Goal: Book appointment/travel/reservation

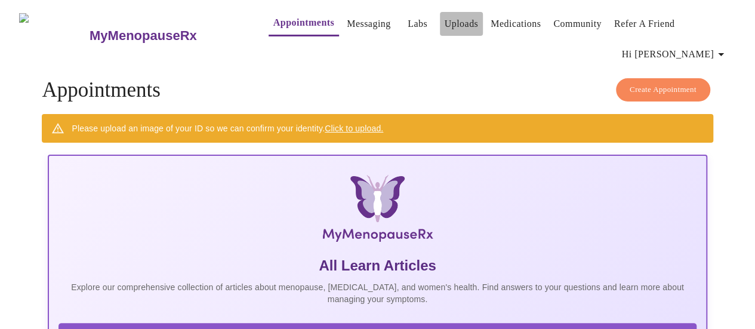
click at [445, 20] on link "Uploads" at bounding box center [462, 24] width 34 height 17
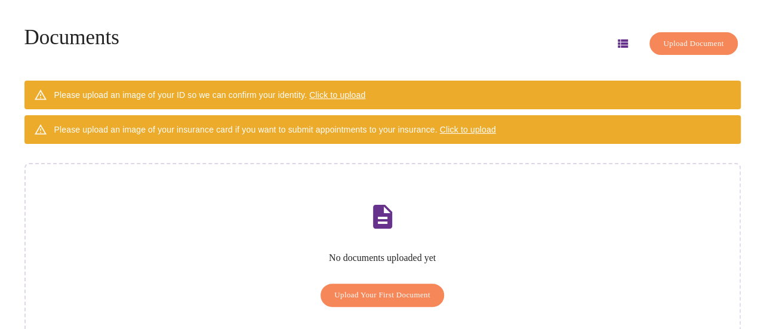
scroll to position [88, 0]
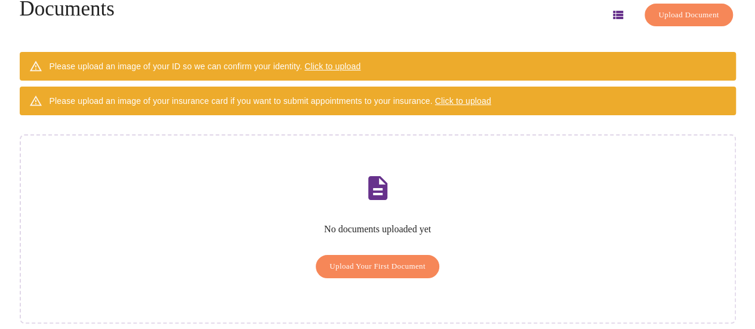
click at [486, 96] on span "Click to upload" at bounding box center [463, 101] width 56 height 10
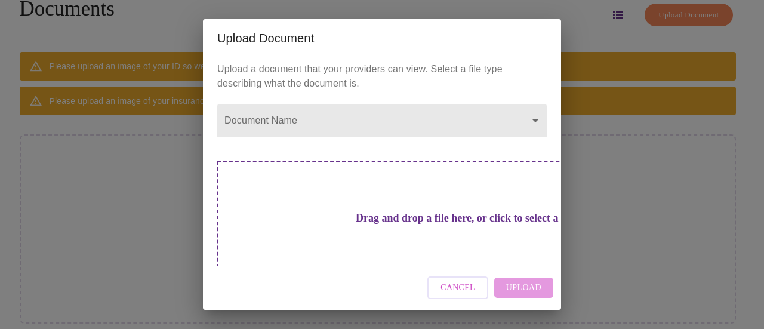
click at [272, 116] on body "MyMenopauseRx Appointments Messaging Labs Uploads Medications Community Refer a…" at bounding box center [382, 129] width 755 height 426
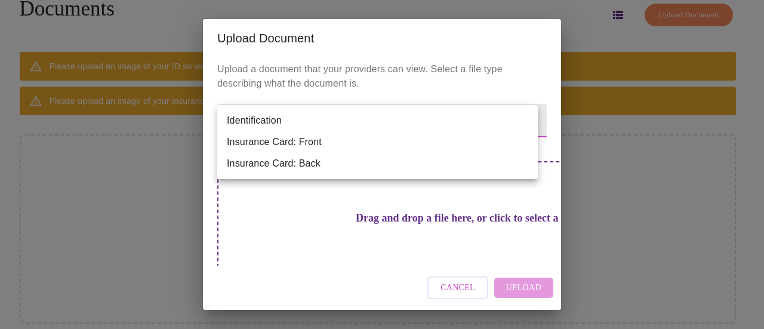
click at [276, 142] on li "Insurance Card: Front" at bounding box center [377, 141] width 321 height 21
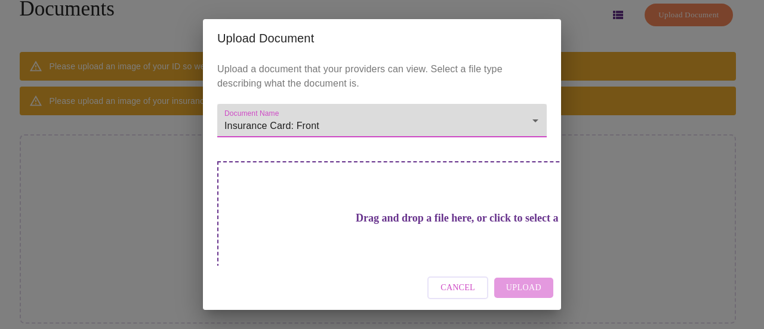
scroll to position [20, 0]
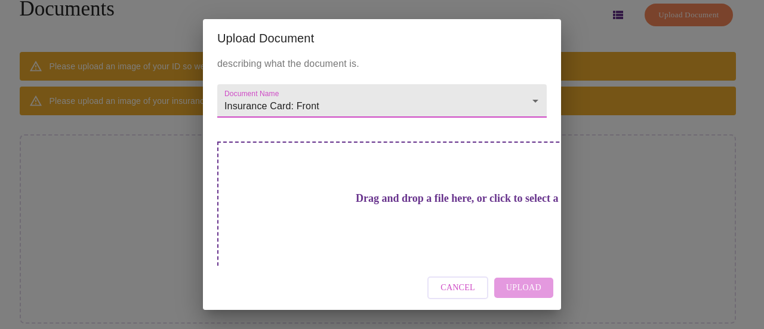
click at [385, 199] on h3 "Drag and drop a file here, or click to select a file" at bounding box center [466, 198] width 330 height 13
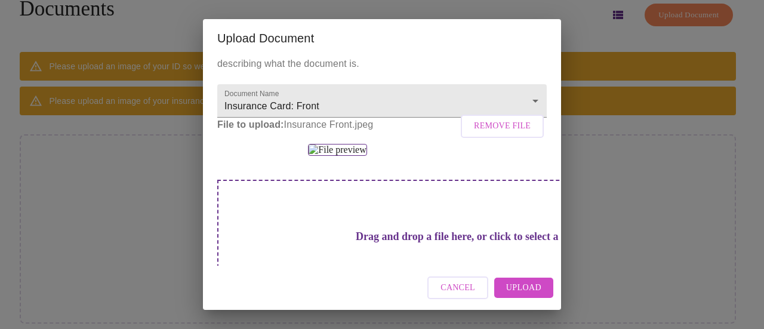
click at [518, 288] on span "Upload" at bounding box center [523, 288] width 35 height 15
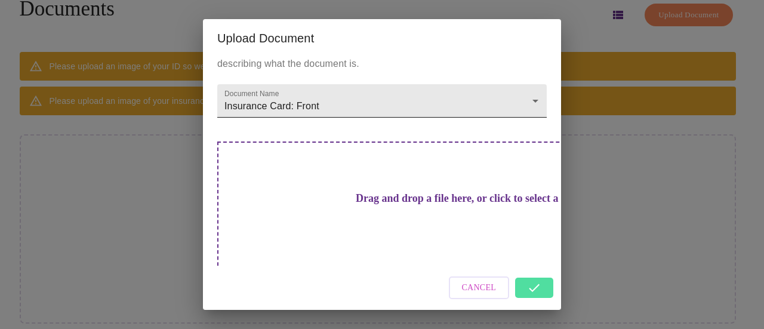
click at [356, 107] on body "MyMenopauseRx Appointments Messaging Labs Uploads Medications Community Refer a…" at bounding box center [382, 129] width 755 height 426
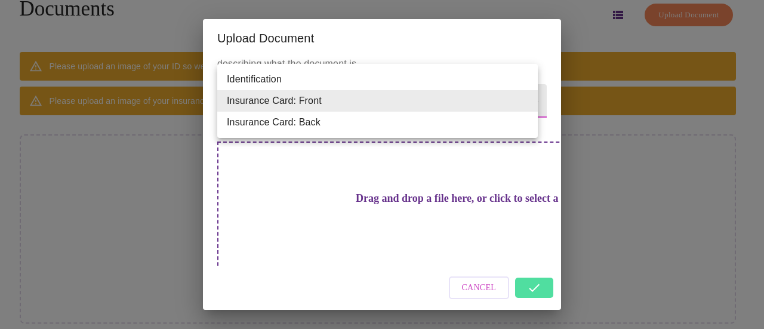
click at [337, 128] on li "Insurance Card: Back" at bounding box center [377, 122] width 321 height 21
type input "Insurance Card: Back"
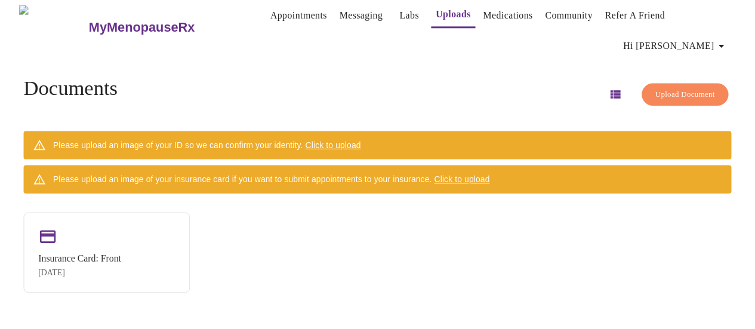
scroll to position [0, 0]
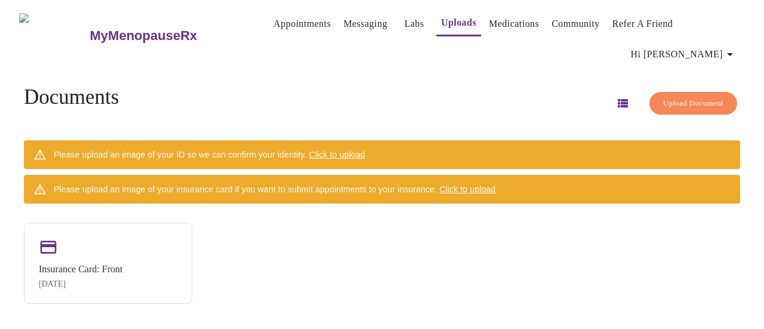
click at [472, 185] on span "Click to upload" at bounding box center [467, 190] width 56 height 10
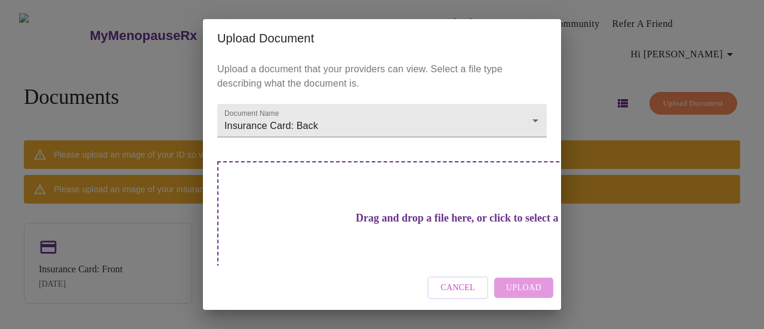
click at [355, 223] on h3 "Drag and drop a file here, or click to select a file" at bounding box center [466, 218] width 330 height 13
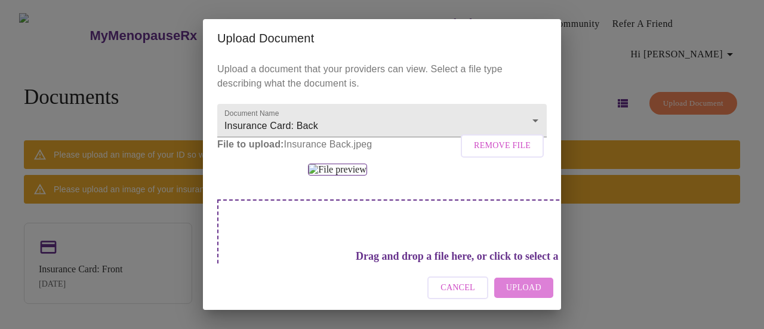
click at [529, 290] on span "Upload" at bounding box center [523, 288] width 35 height 15
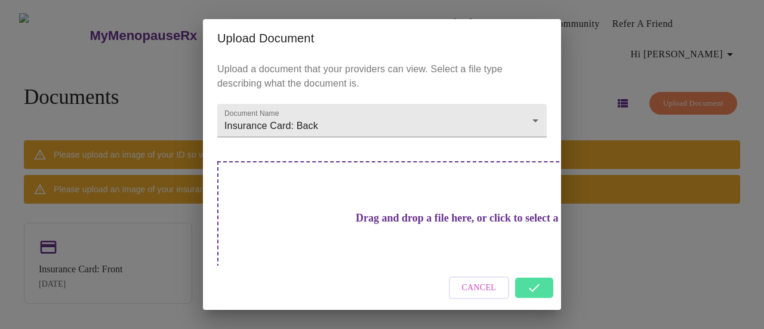
click at [478, 293] on span "Cancel" at bounding box center [479, 288] width 35 height 15
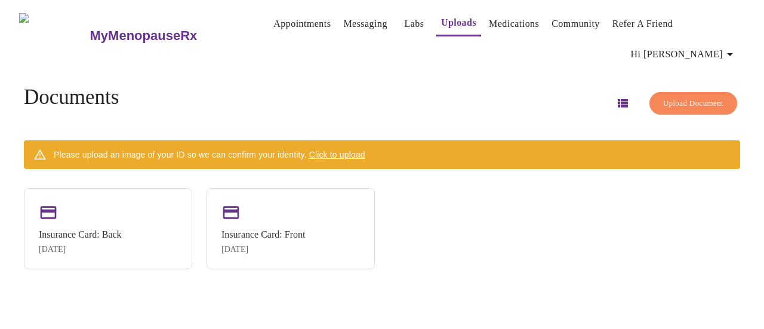
click at [275, 26] on link "Appointments" at bounding box center [301, 24] width 57 height 17
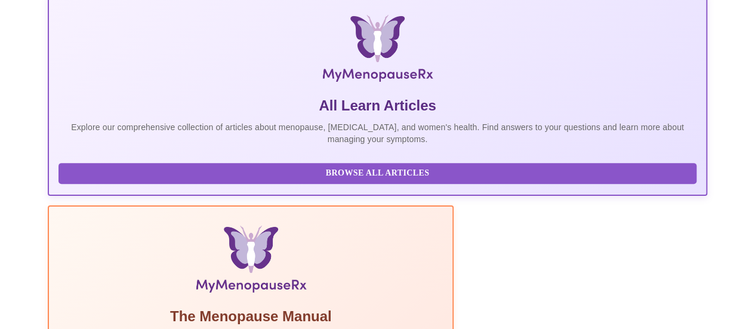
scroll to position [170, 0]
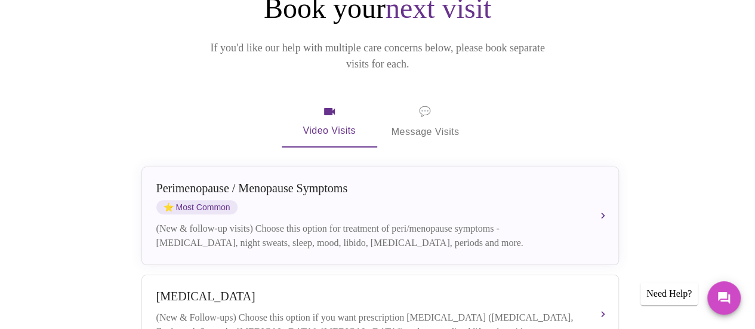
scroll to position [179, 0]
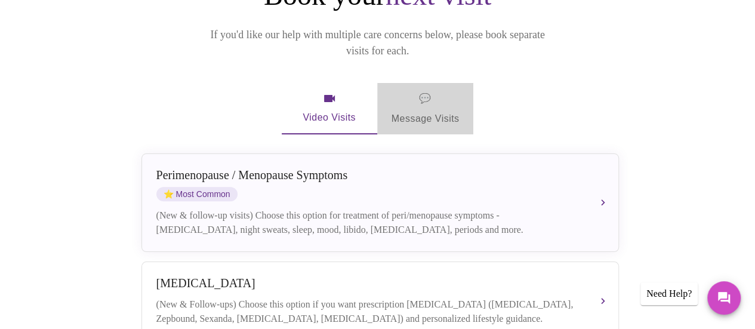
click at [423, 95] on span "💬 Message Visits" at bounding box center [426, 108] width 68 height 37
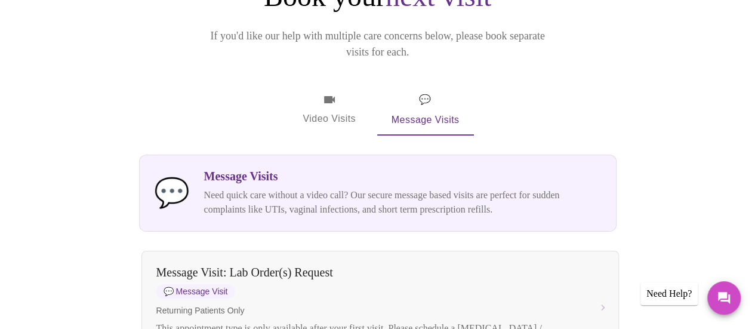
scroll to position [165, 0]
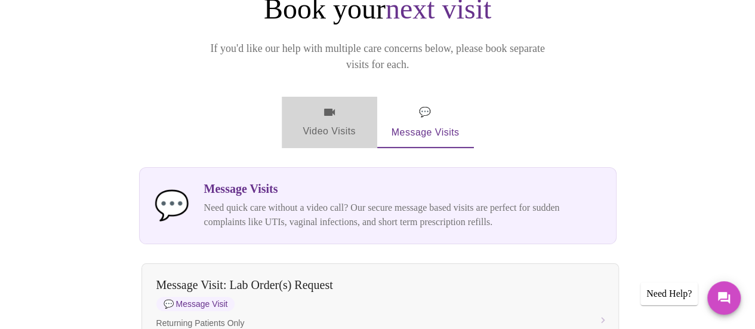
click at [330, 105] on span "Video Visits" at bounding box center [329, 122] width 67 height 35
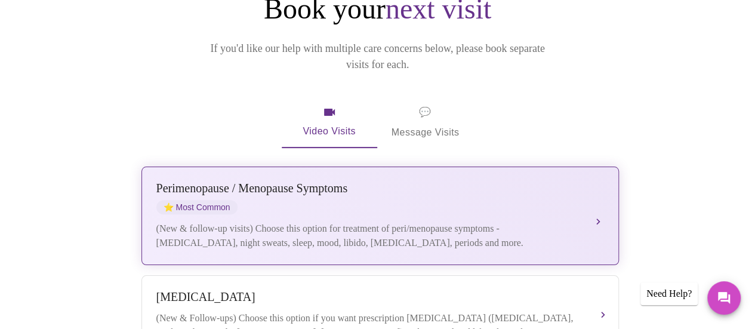
click at [322, 222] on div "(New & follow-up visits) Choose this option for treatment of peri/menopause sym…" at bounding box center [368, 236] width 424 height 29
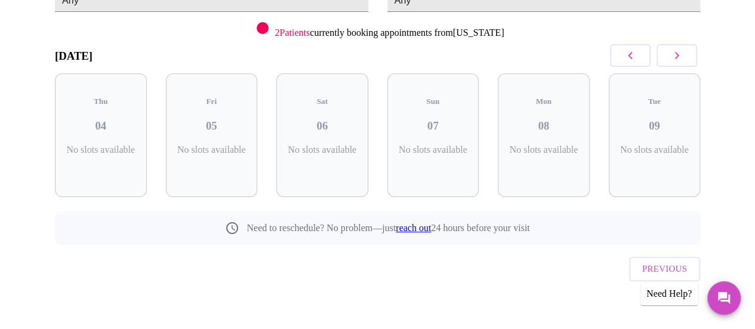
scroll to position [156, 0]
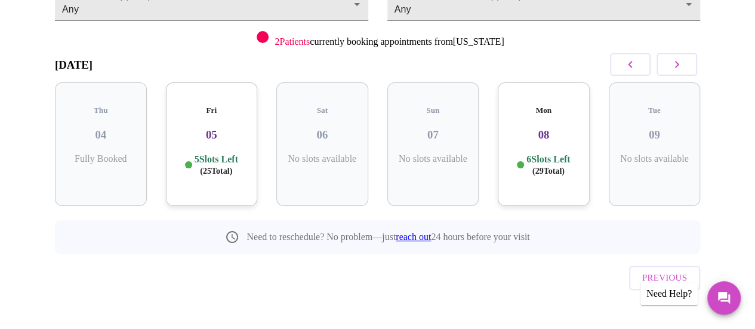
click at [220, 167] on span "( 25 Total)" at bounding box center [216, 171] width 32 height 9
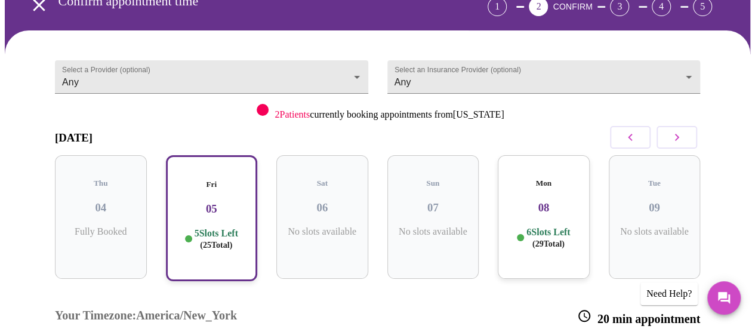
scroll to position [14, 0]
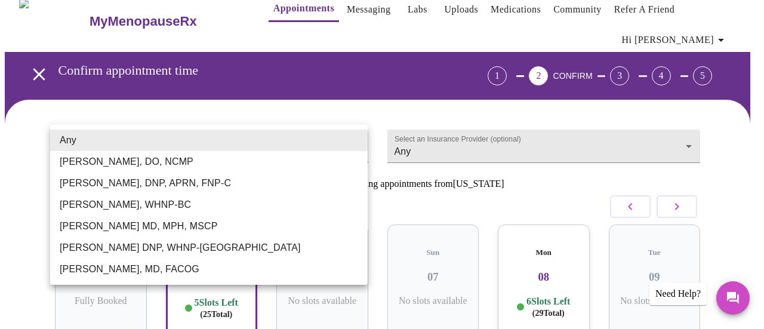
click at [245, 142] on body "MyMenopauseRx Appointments Messaging Labs Uploads Medications Community Refer a…" at bounding box center [382, 327] width 755 height 674
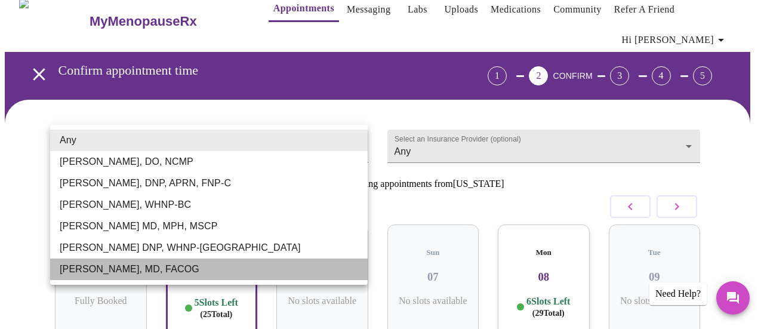
click at [221, 268] on li "[PERSON_NAME], MD, FACOG" at bounding box center [209, 269] width 318 height 21
type input "[PERSON_NAME], MD, FACOG"
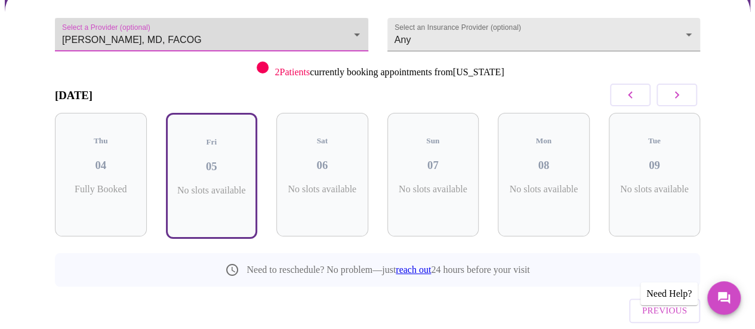
scroll to position [134, 0]
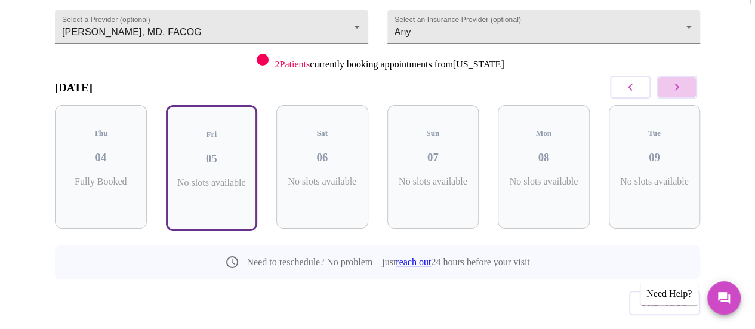
click at [684, 89] on icon "button" at bounding box center [677, 87] width 14 height 14
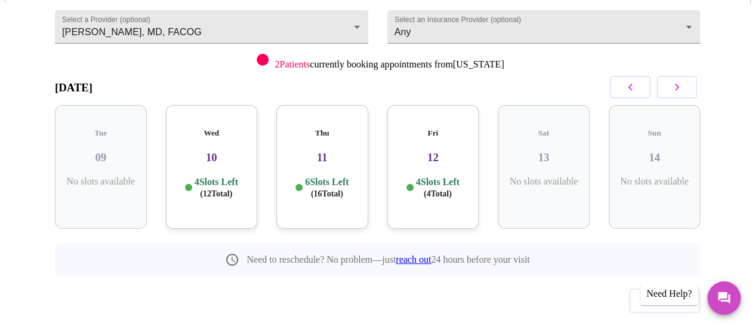
click at [217, 176] on p "4 Slots Left ( 12 Total)" at bounding box center [217, 187] width 44 height 23
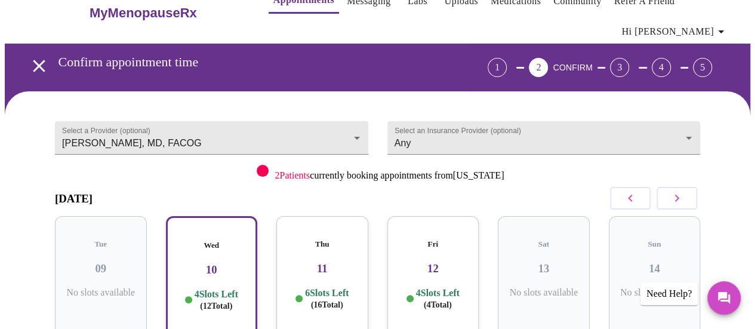
scroll to position [0, 0]
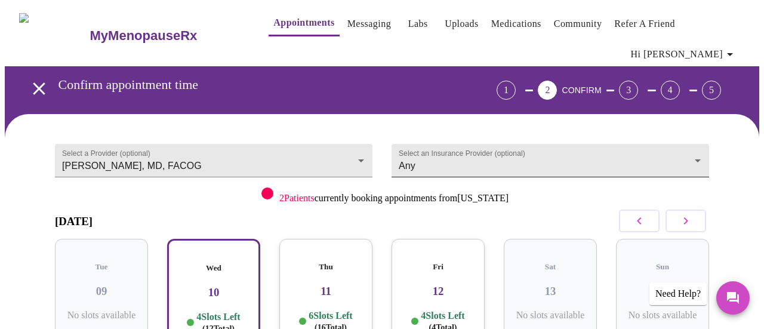
click at [472, 149] on body "MyMenopauseRx Appointments Messaging Labs Uploads Medications Community Refer a…" at bounding box center [382, 313] width 755 height 617
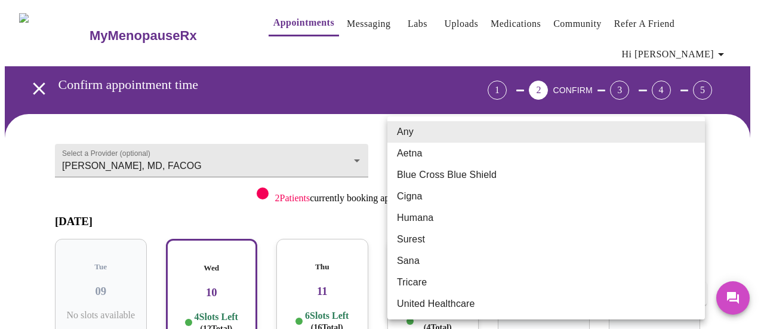
click at [470, 173] on li "Blue Cross Blue Shield" at bounding box center [547, 174] width 318 height 21
type input "Blue Cross Blue Shield"
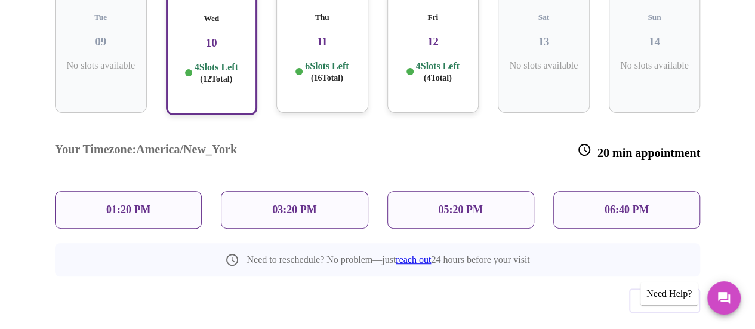
scroll to position [253, 0]
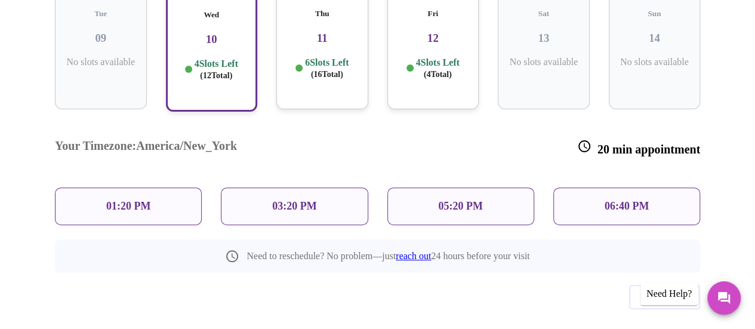
click at [644, 200] on p "06:40 PM" at bounding box center [627, 206] width 44 height 13
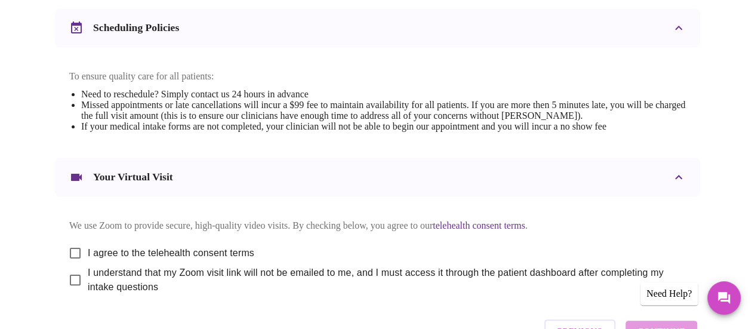
scroll to position [497, 0]
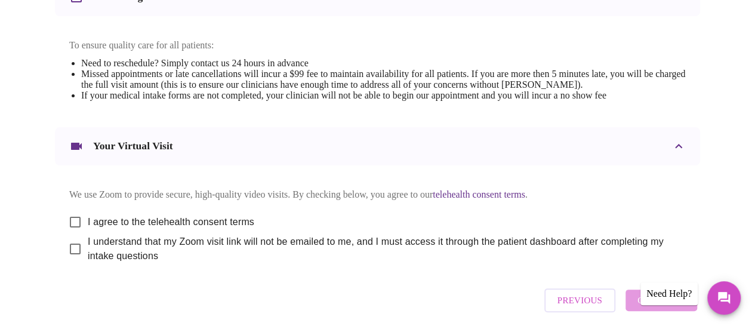
click at [72, 229] on input "I agree to the telehealth consent terms" at bounding box center [75, 222] width 25 height 25
checkbox input "true"
click at [68, 262] on input "I understand that my Zoom visit link will not be emailed to me, and I must acce…" at bounding box center [75, 248] width 25 height 25
checkbox input "true"
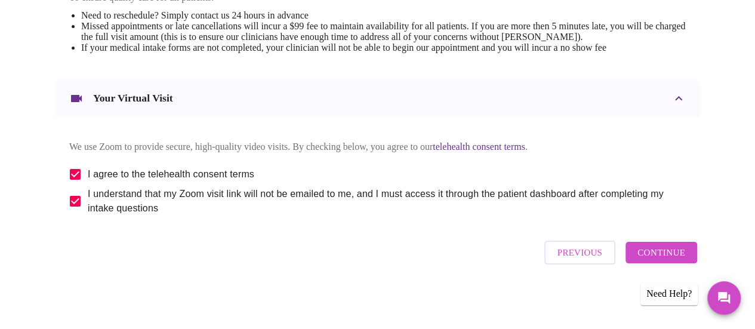
click at [664, 255] on span "Continue" at bounding box center [662, 253] width 48 height 16
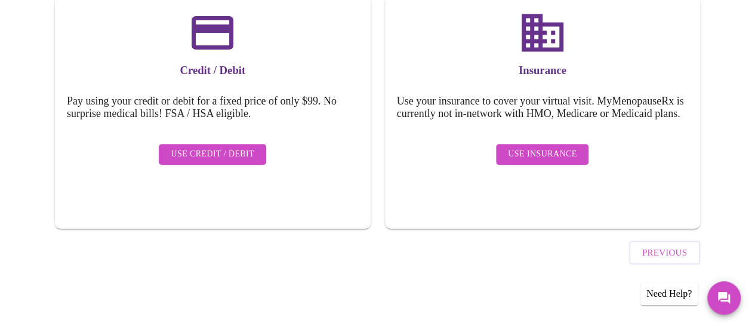
scroll to position [195, 0]
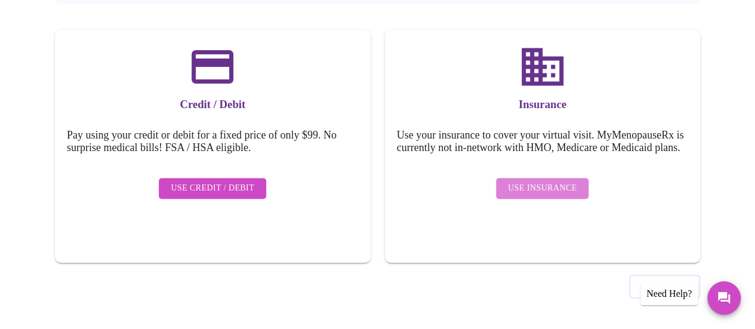
click at [545, 191] on span "Use Insurance" at bounding box center [542, 188] width 69 height 15
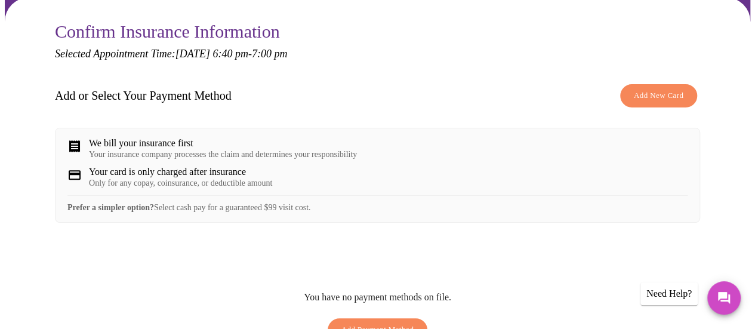
scroll to position [57, 0]
